Goal: Understand process/instructions: Learn how to perform a task or action

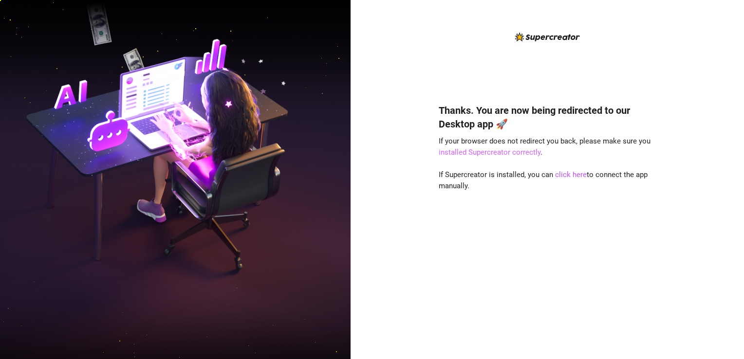
click at [528, 154] on link "installed Supercreator correctly" at bounding box center [489, 152] width 102 height 9
click at [565, 175] on link "click here" at bounding box center [571, 174] width 32 height 9
click at [569, 176] on link "click here" at bounding box center [571, 174] width 32 height 9
click at [570, 178] on link "click here" at bounding box center [571, 174] width 32 height 9
